Goal: Information Seeking & Learning: Compare options

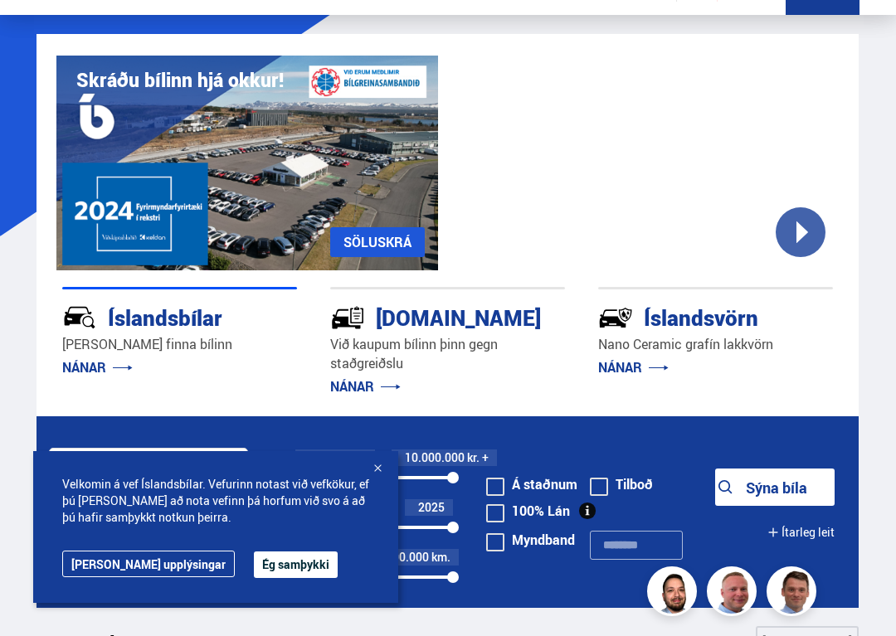
click at [379, 475] on div at bounding box center [377, 469] width 17 height 17
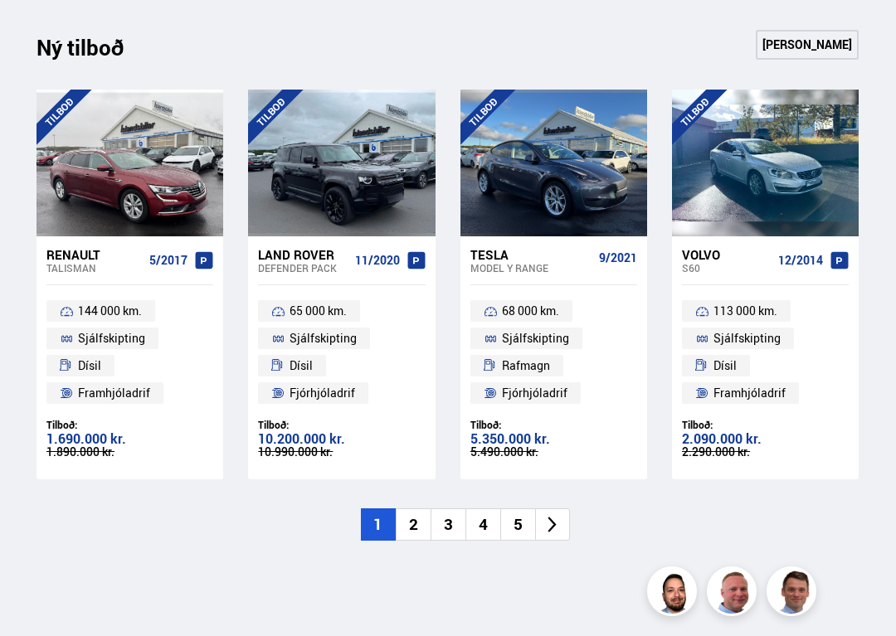
scroll to position [1623, 0]
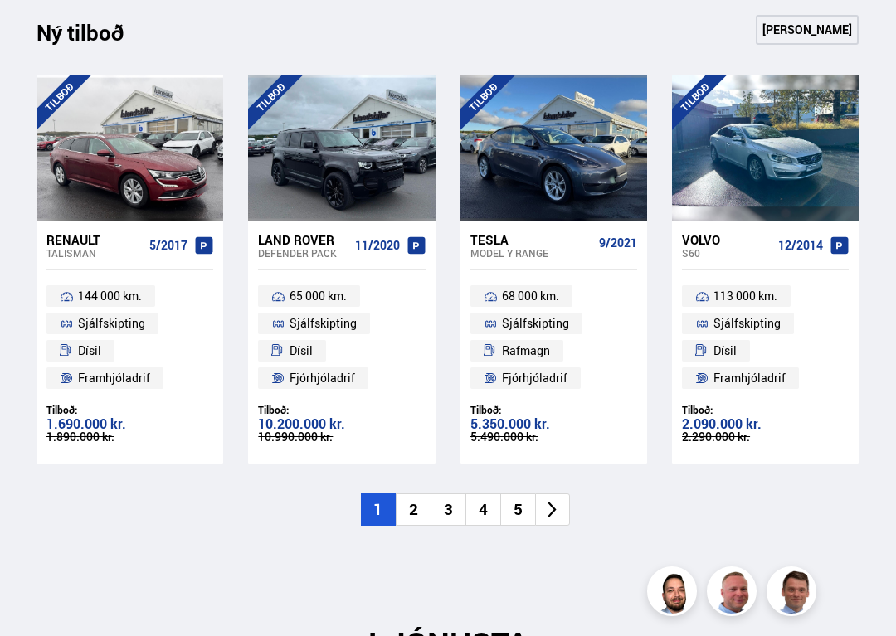
click at [419, 508] on li "2" at bounding box center [413, 510] width 35 height 32
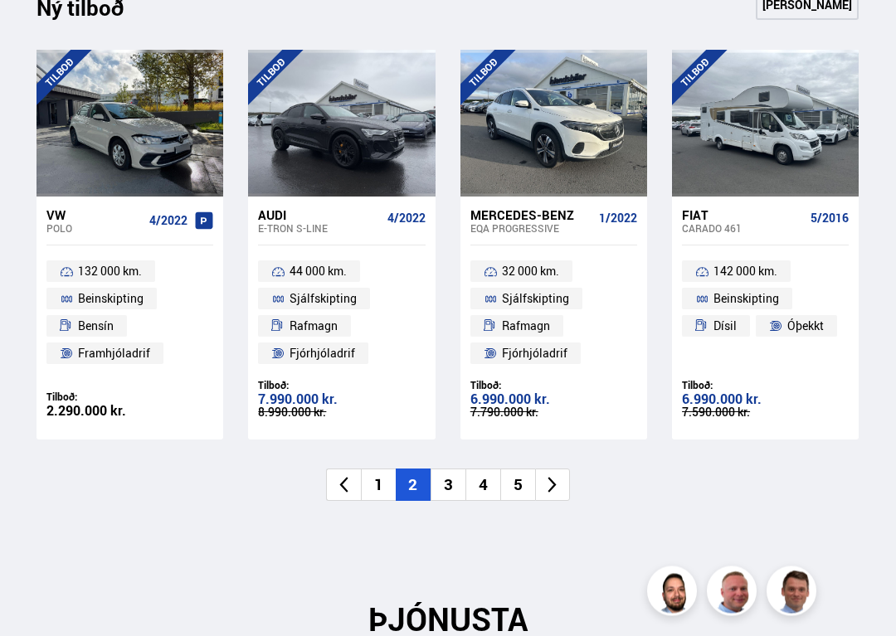
scroll to position [1649, 0]
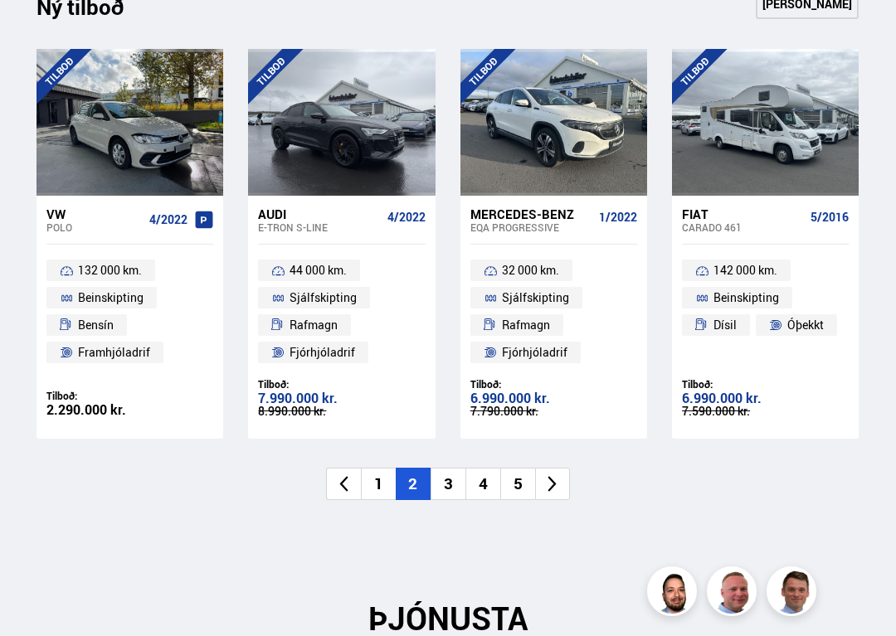
click at [459, 487] on li "3" at bounding box center [448, 484] width 35 height 32
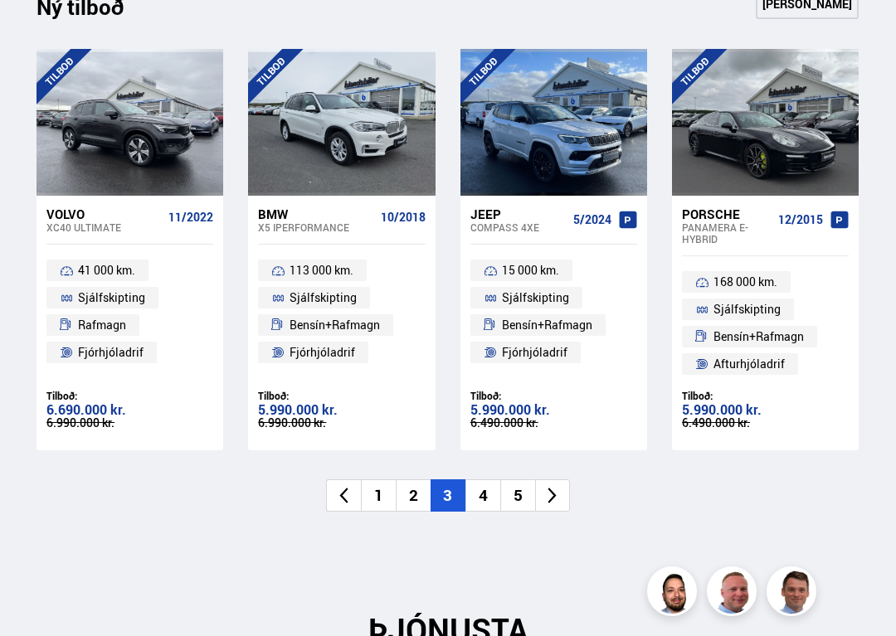
click at [494, 491] on li "4" at bounding box center [482, 495] width 35 height 32
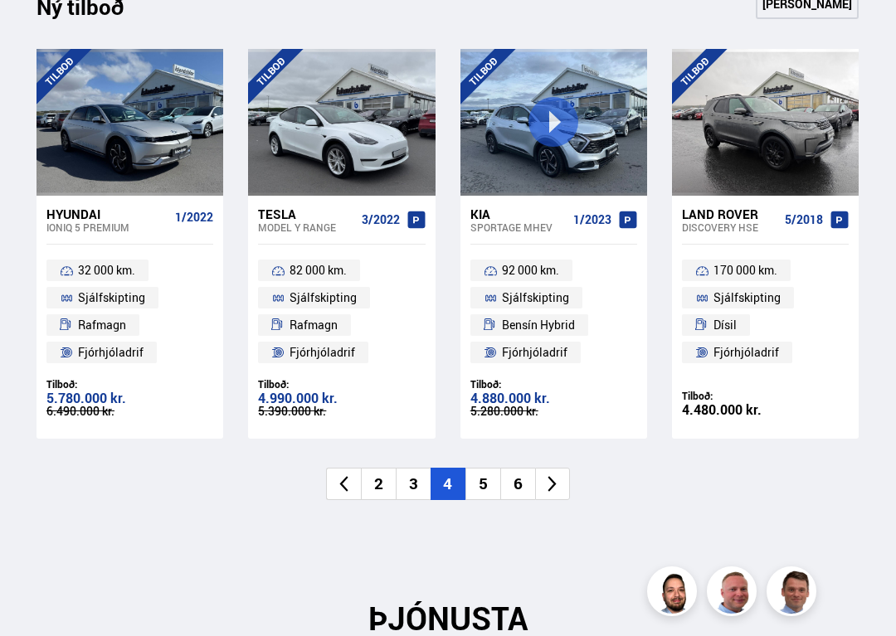
click at [495, 481] on li "5" at bounding box center [482, 484] width 35 height 32
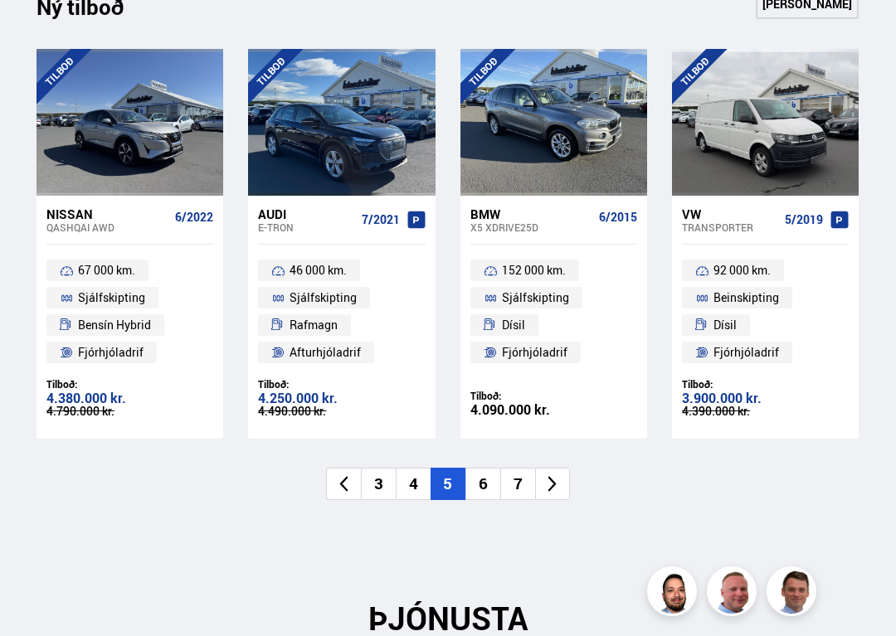
click at [488, 476] on li "6" at bounding box center [482, 484] width 35 height 32
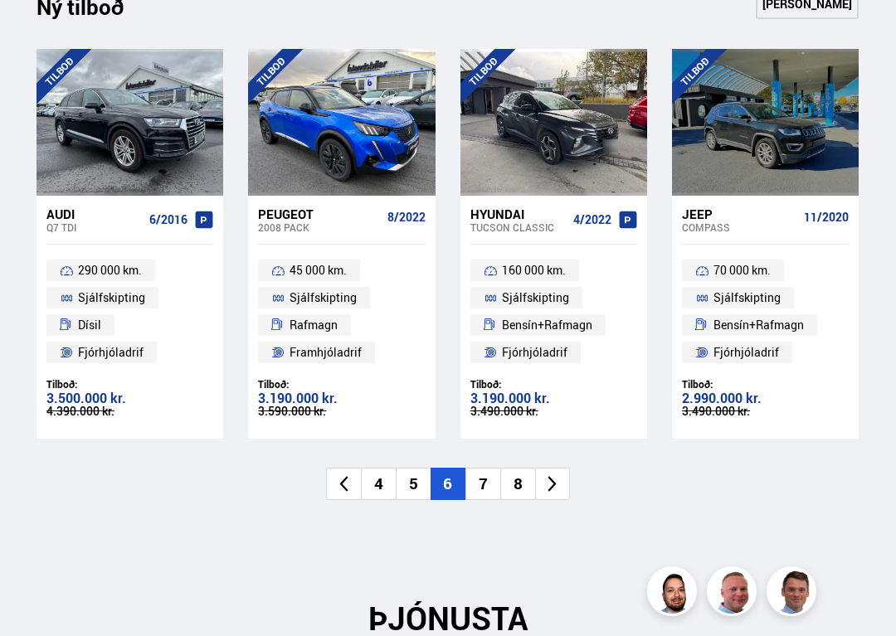
click at [489, 484] on li "7" at bounding box center [482, 484] width 35 height 32
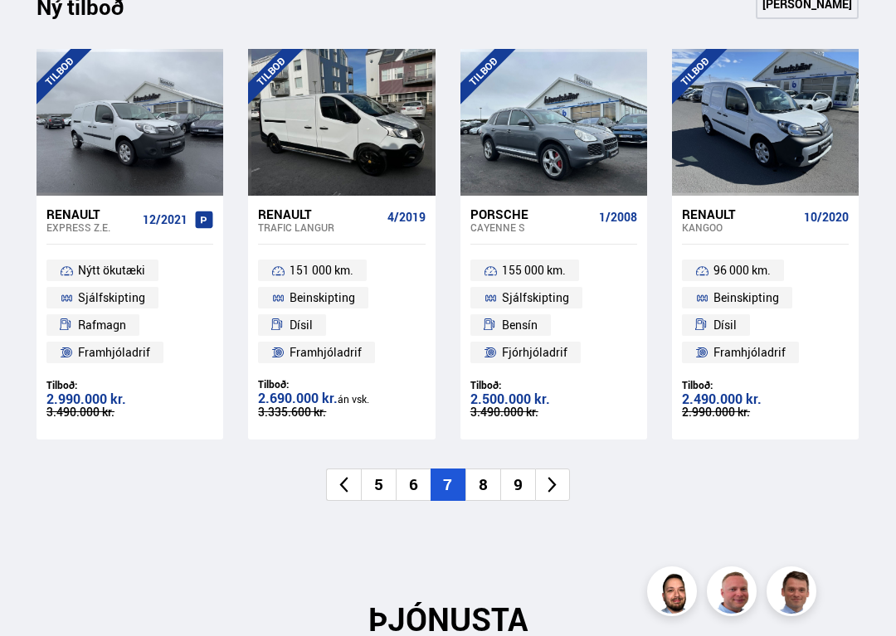
click at [494, 479] on li "8" at bounding box center [482, 485] width 35 height 32
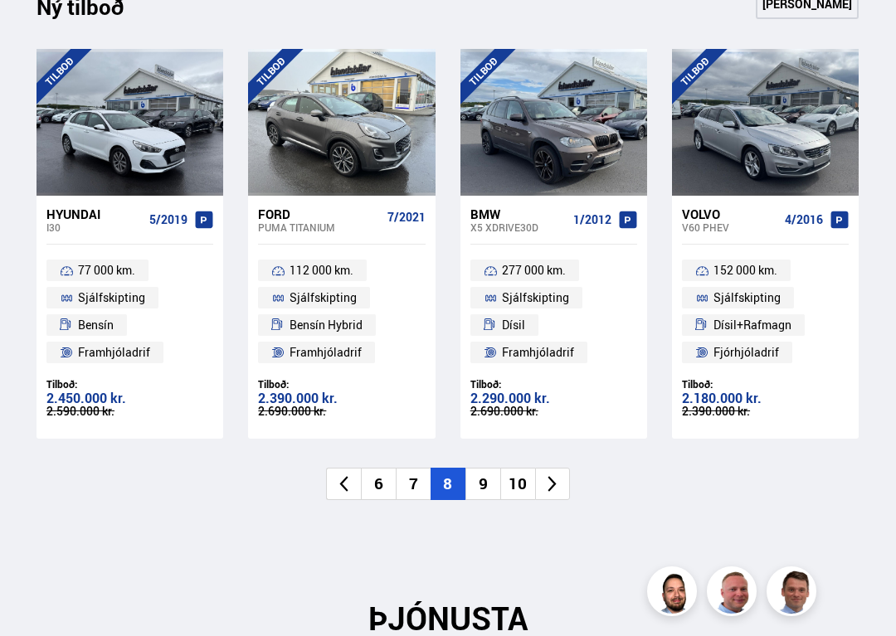
click at [489, 484] on li "9" at bounding box center [482, 484] width 35 height 32
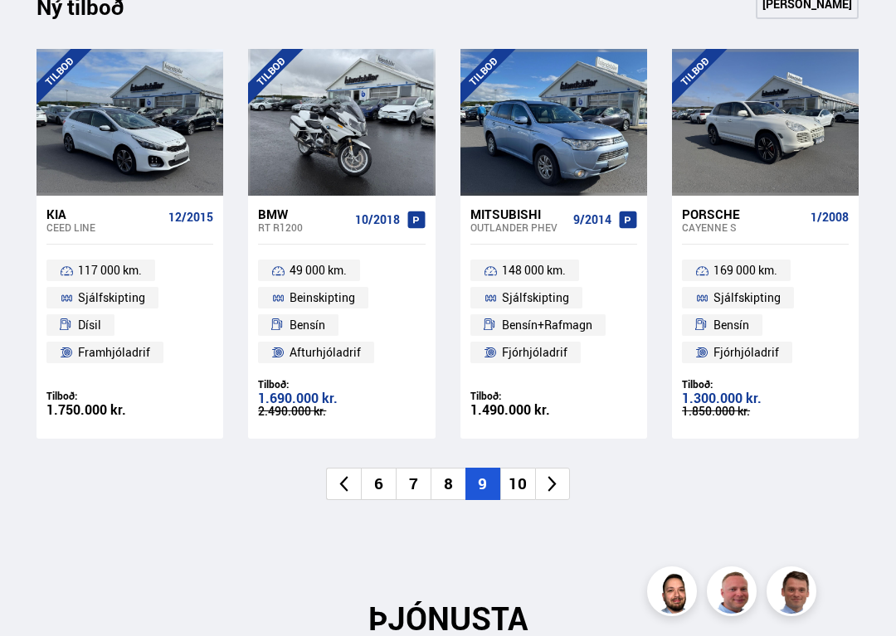
click at [526, 477] on li "10" at bounding box center [517, 484] width 35 height 32
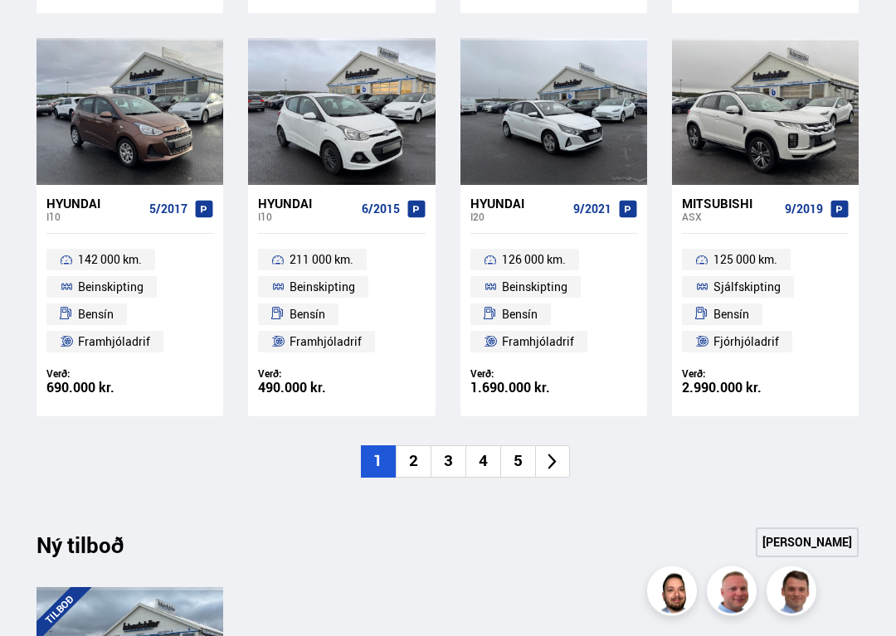
scroll to position [1111, 0]
click at [414, 460] on li "2" at bounding box center [413, 461] width 35 height 32
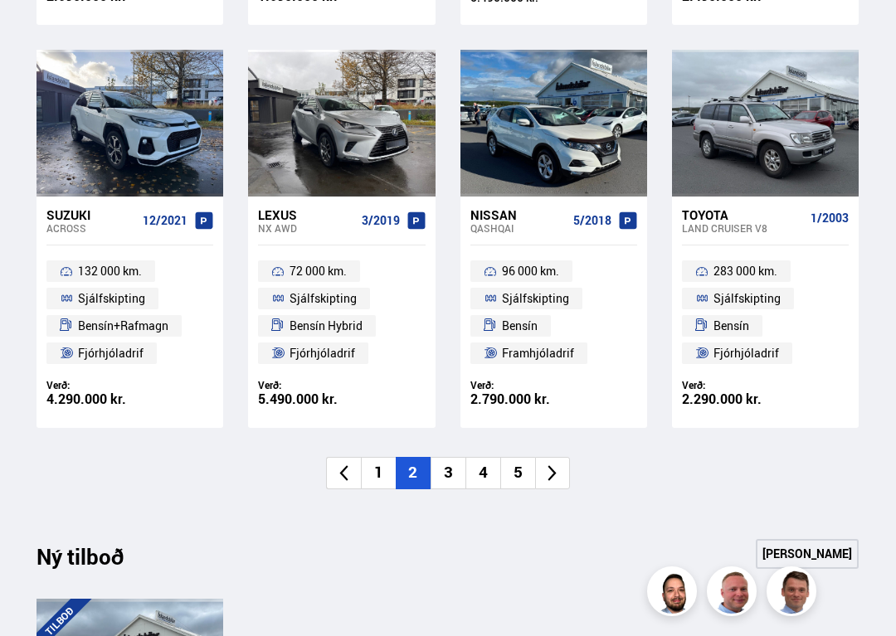
click at [457, 477] on li "3" at bounding box center [448, 473] width 35 height 32
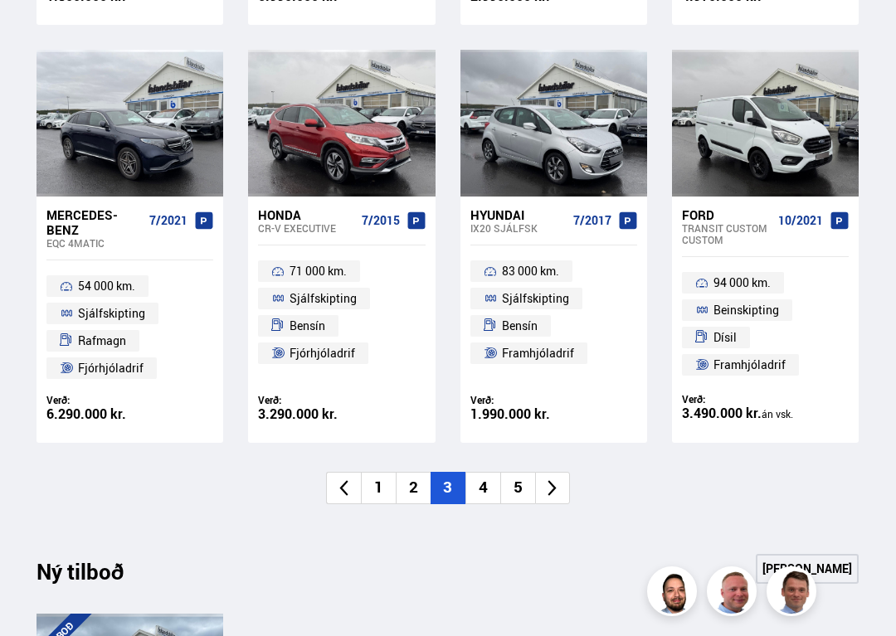
click at [309, 222] on div "CR-V EXECUTIVE" at bounding box center [306, 228] width 96 height 12
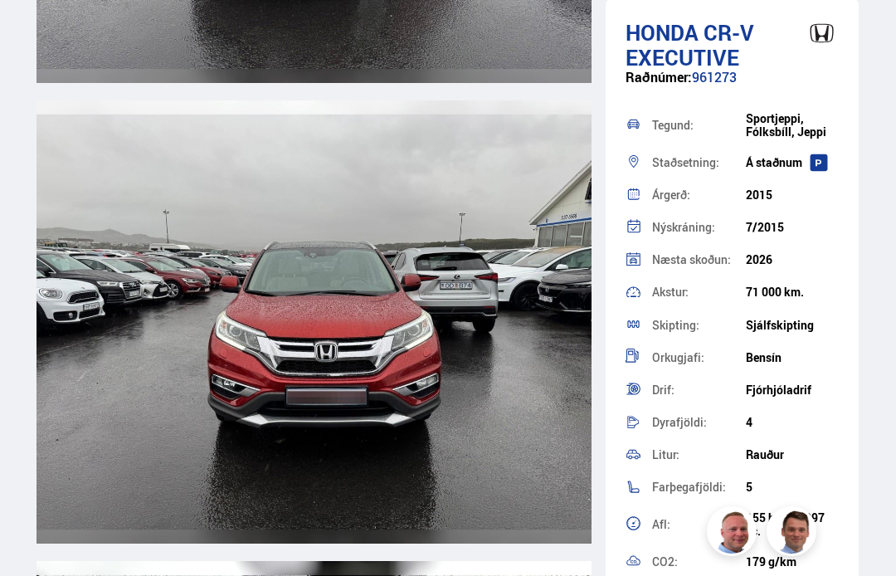
scroll to position [4911, 0]
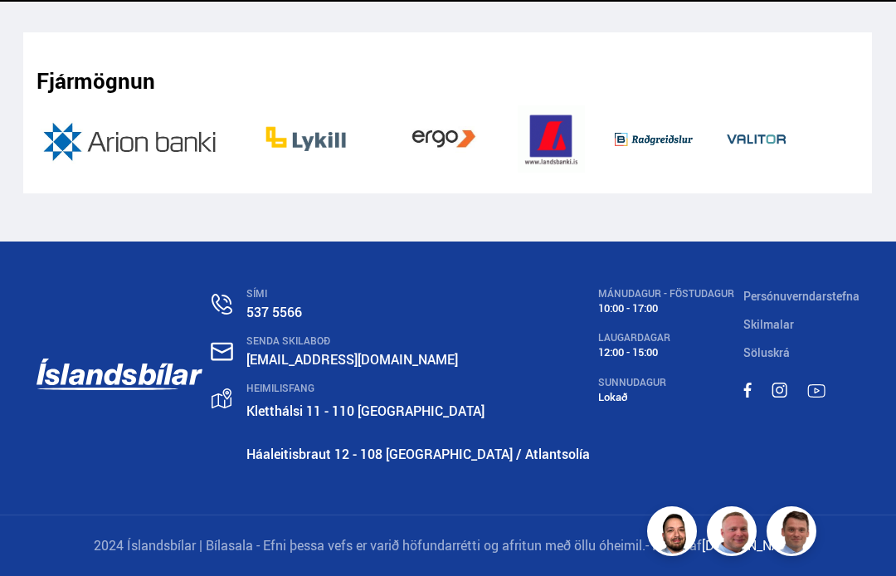
scroll to position [1111, 0]
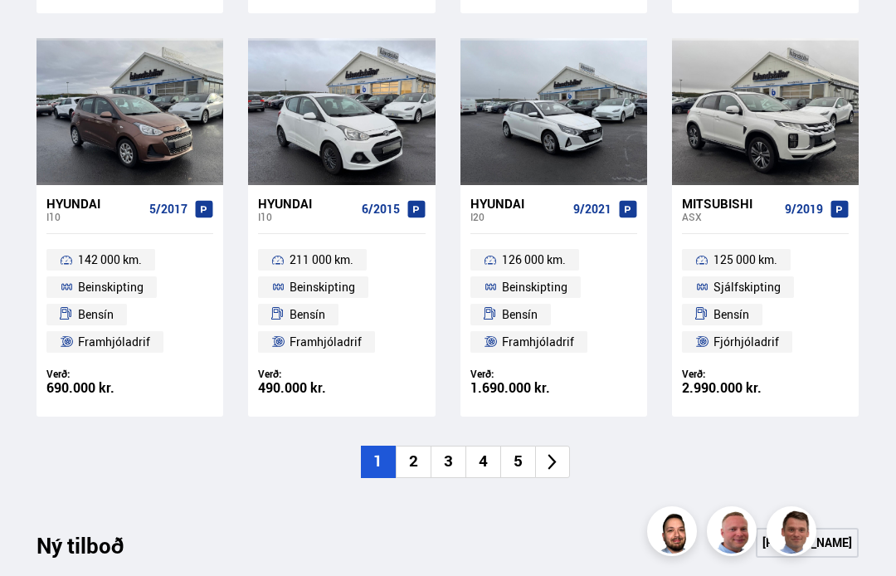
click at [418, 460] on li "2" at bounding box center [413, 461] width 35 height 32
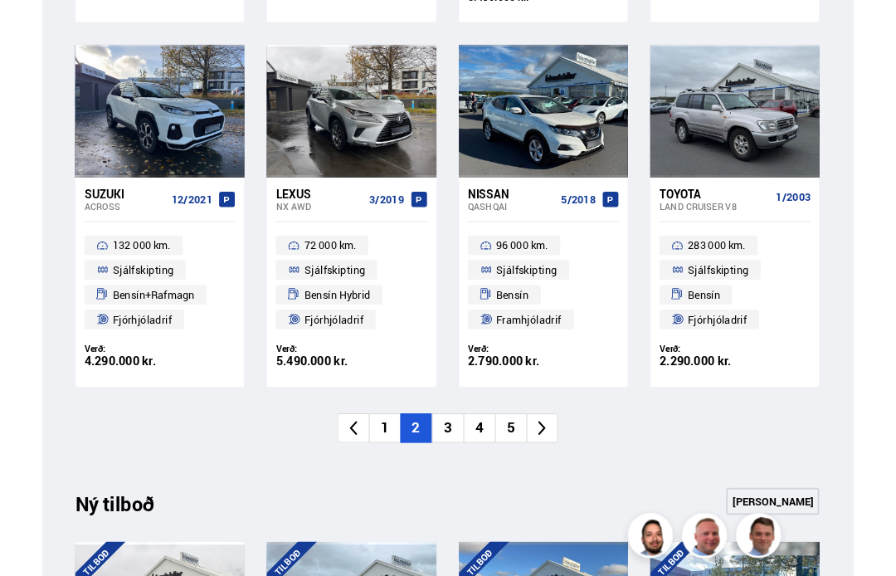
scroll to position [1108, 0]
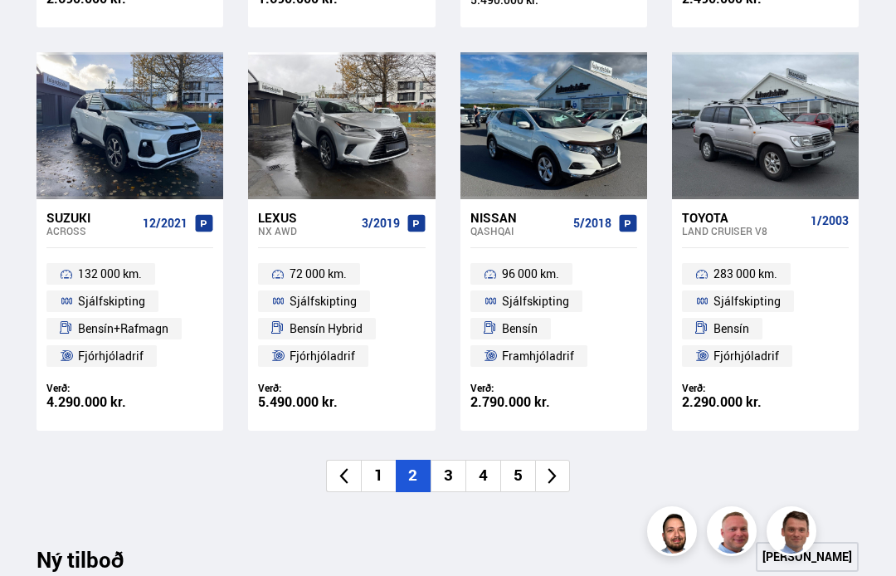
click at [389, 474] on li "1" at bounding box center [378, 476] width 35 height 32
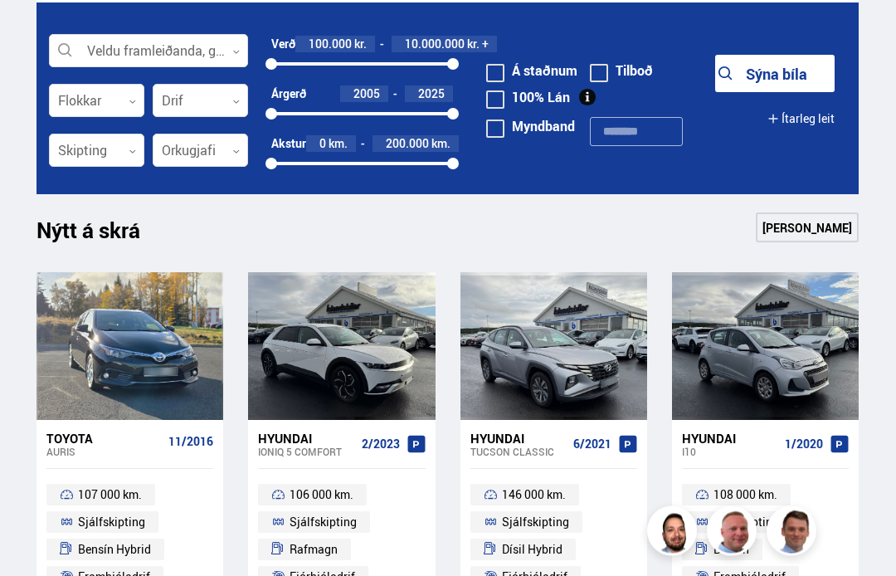
scroll to position [468, 0]
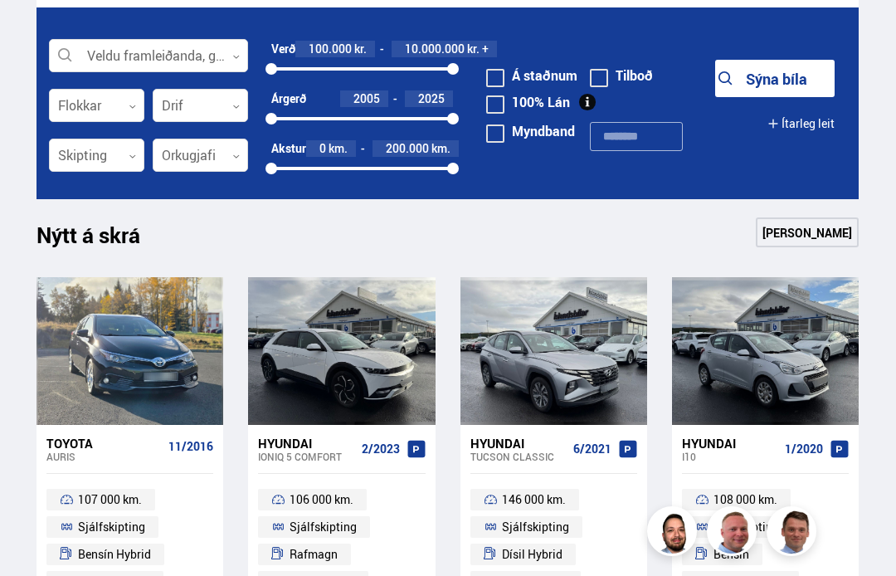
click at [232, 65] on div at bounding box center [148, 56] width 199 height 33
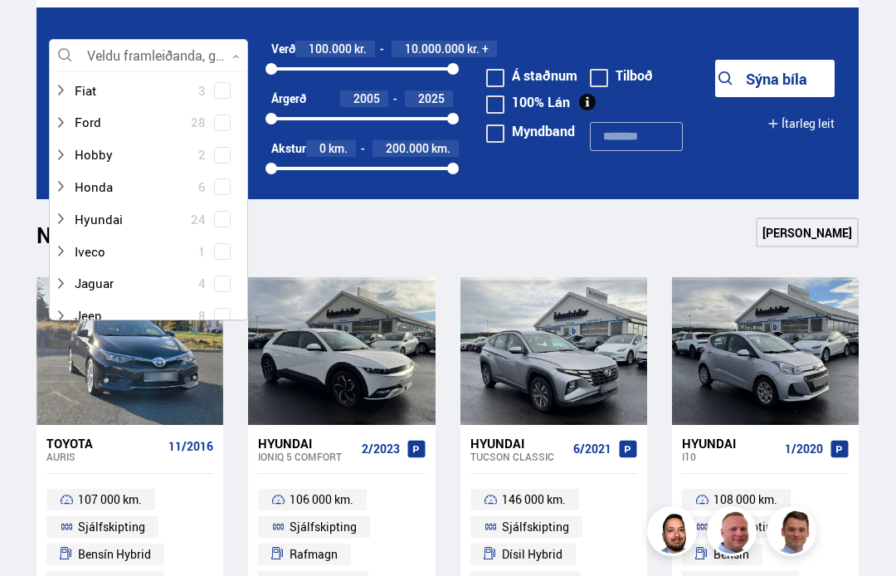
scroll to position [314, 0]
click at [69, 180] on div at bounding box center [132, 189] width 156 height 24
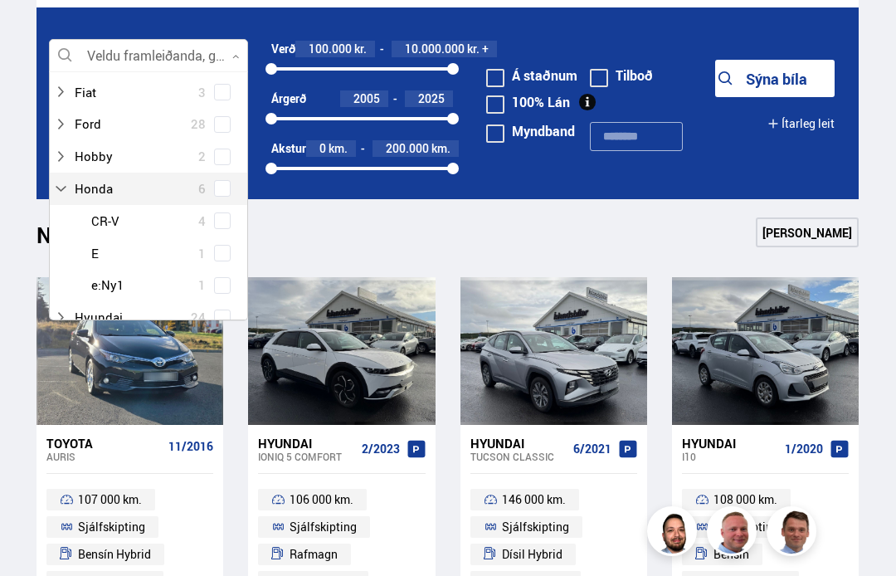
click at [134, 212] on div at bounding box center [165, 221] width 156 height 24
click at [227, 215] on div "Honda 6 Honda CR-V 4 Honda E 1 Honda e:Ny1 1" at bounding box center [148, 237] width 197 height 129
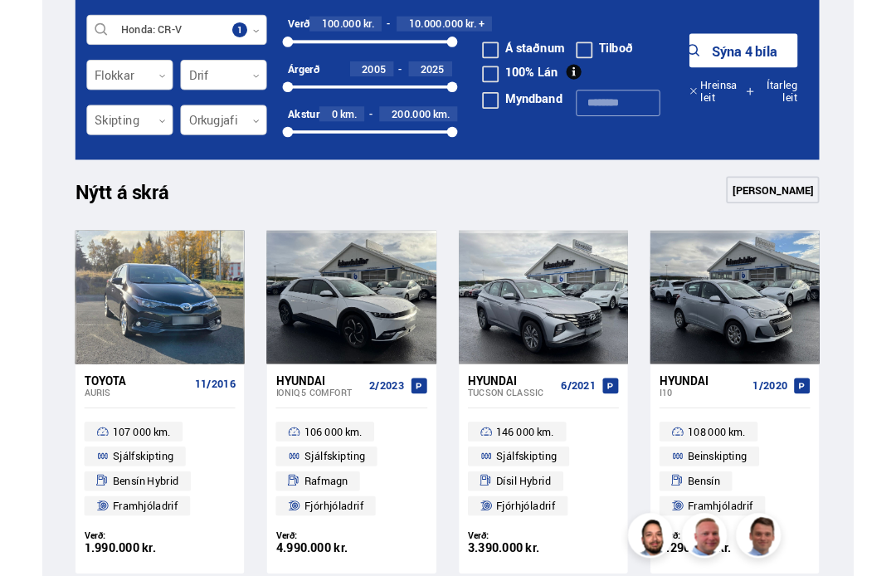
scroll to position [450, 0]
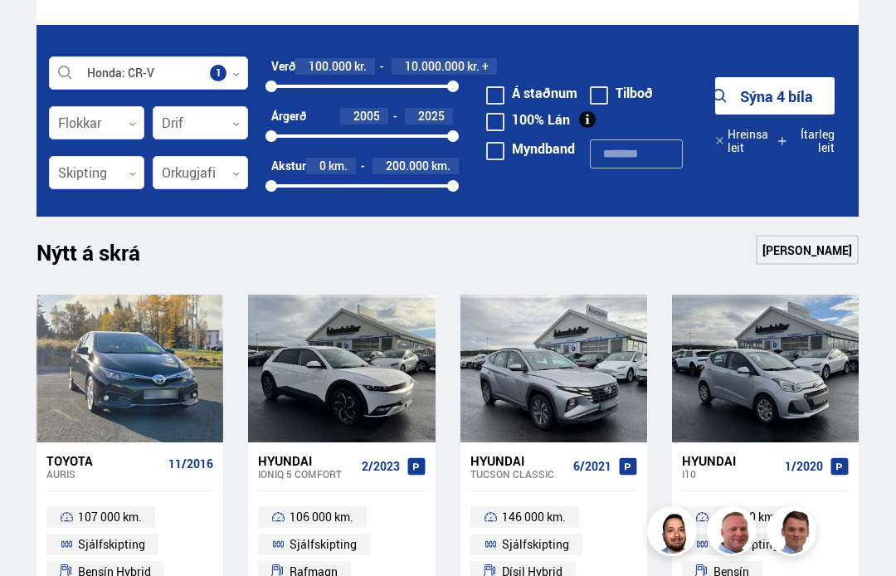
click at [801, 92] on button "Sýna 4 bíla" at bounding box center [774, 95] width 119 height 37
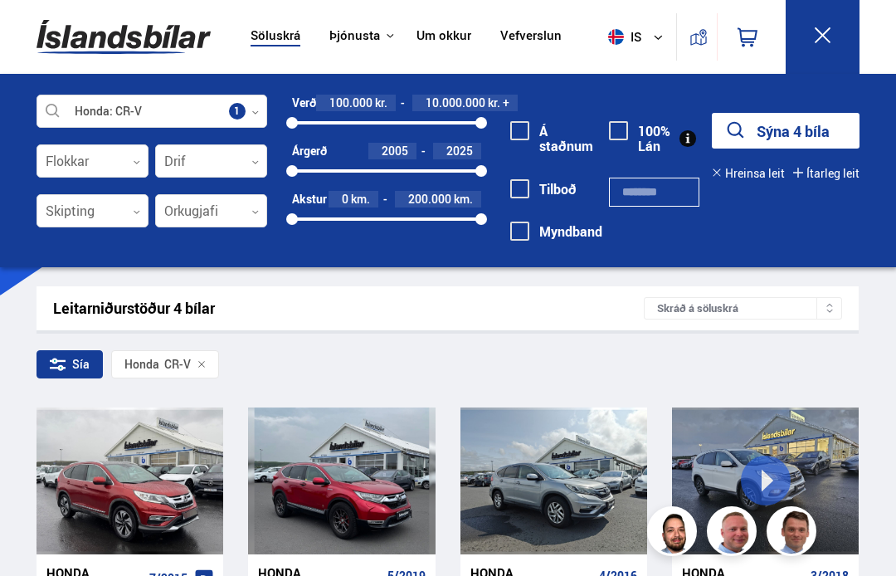
click at [567, 489] on div at bounding box center [553, 480] width 37 height 147
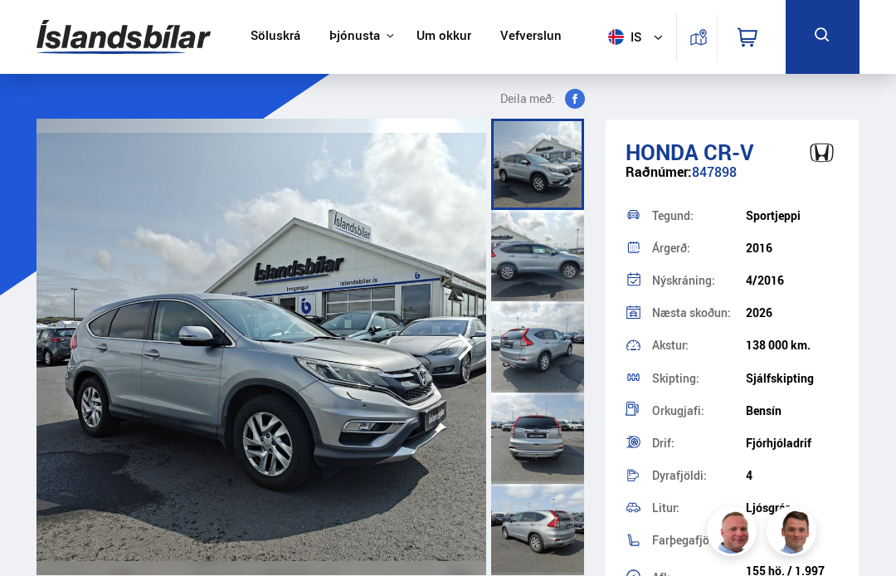
scroll to position [-2, 0]
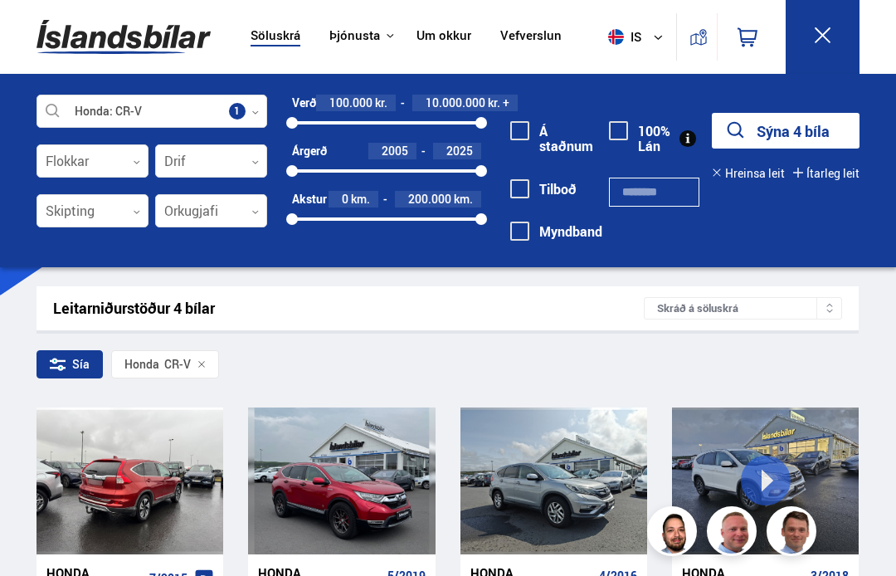
click at [89, 475] on div at bounding box center [91, 480] width 37 height 147
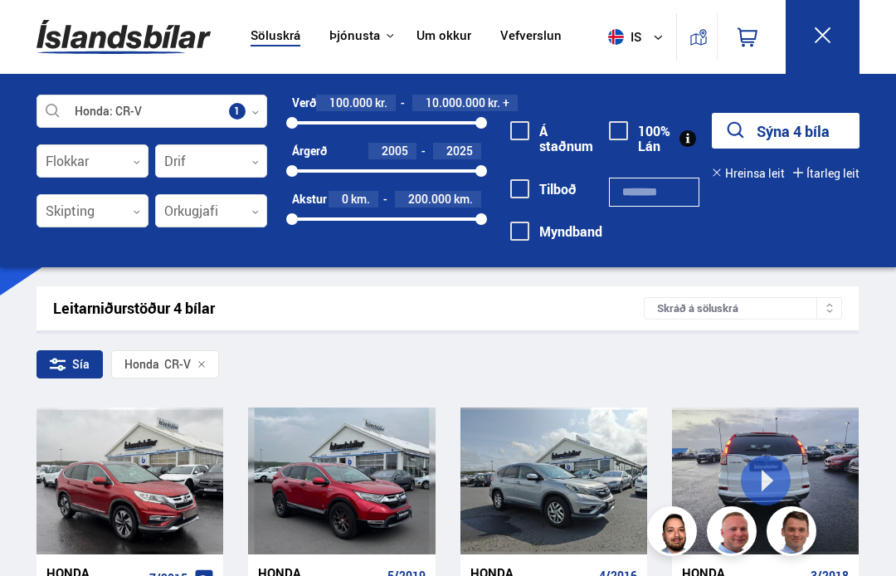
click at [805, 412] on div at bounding box center [802, 480] width 37 height 147
